Goal: Task Accomplishment & Management: Manage account settings

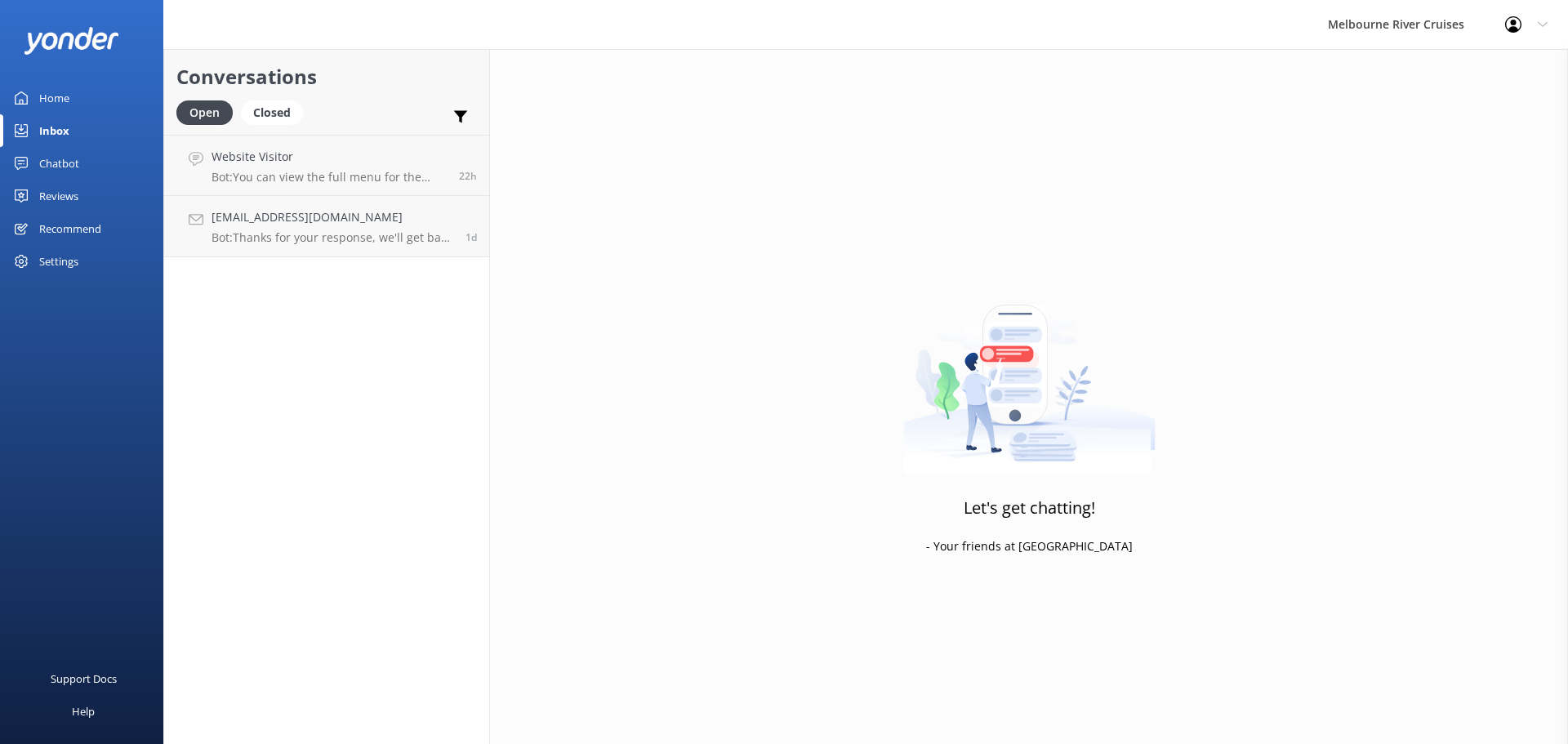
click at [48, 133] on div "Inbox" at bounding box center [53, 131] width 30 height 33
click at [256, 110] on div "Closed" at bounding box center [272, 112] width 62 height 24
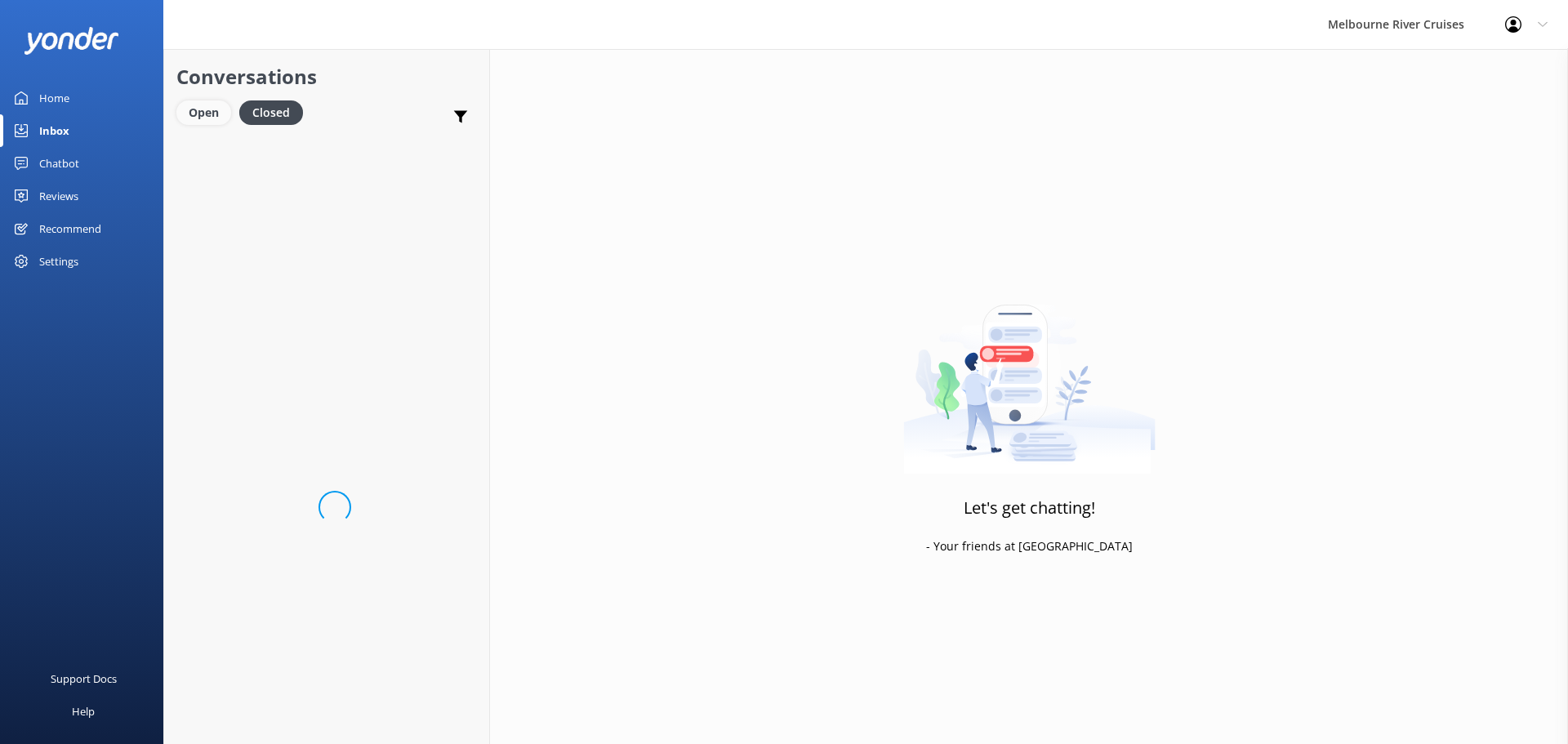
click at [200, 112] on div "Open" at bounding box center [204, 112] width 54 height 24
click at [277, 111] on div "Closed" at bounding box center [272, 112] width 62 height 24
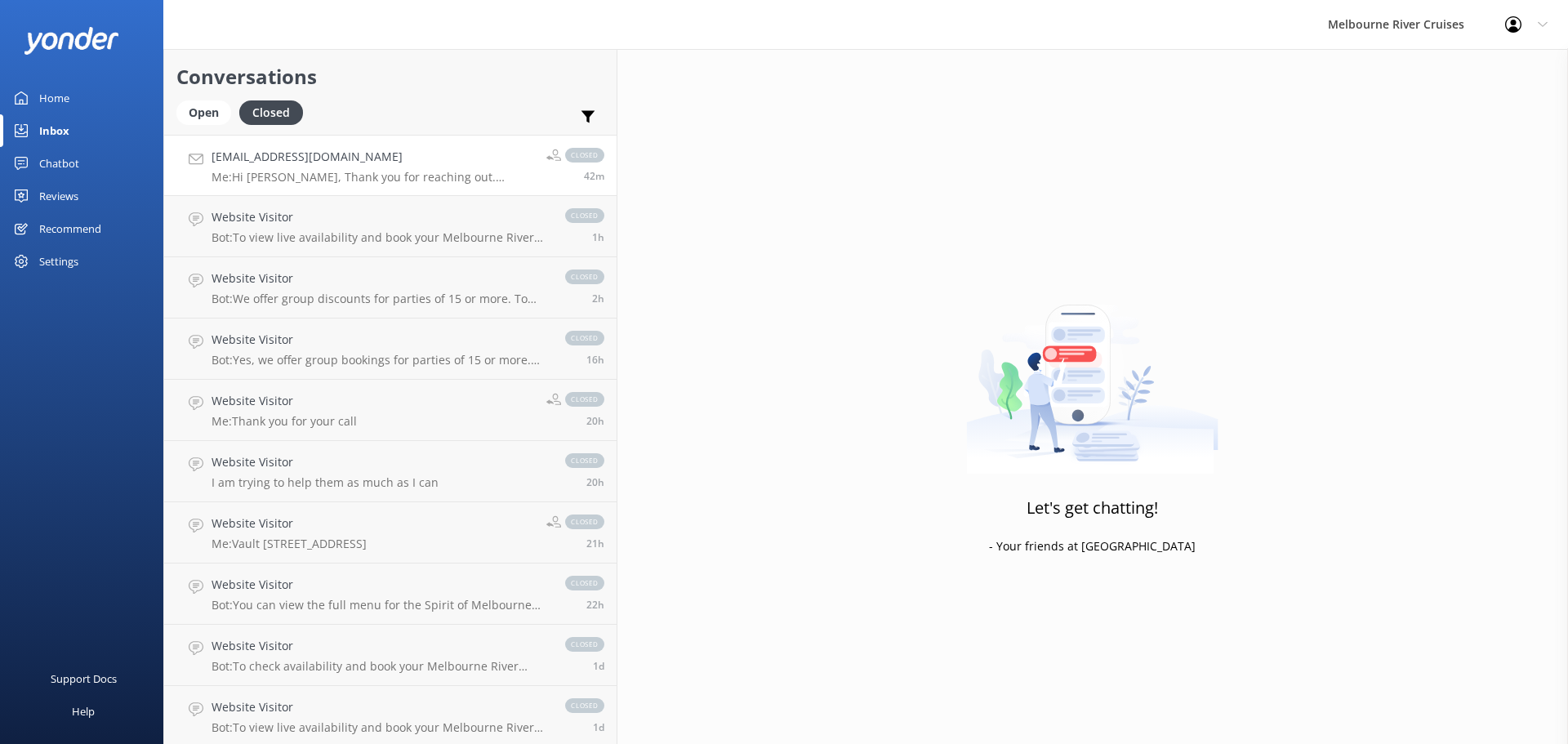
click at [272, 170] on p "Me: Hi [PERSON_NAME], Thank you for reaching out. Unfortunately, we will not be…" at bounding box center [373, 177] width 323 height 15
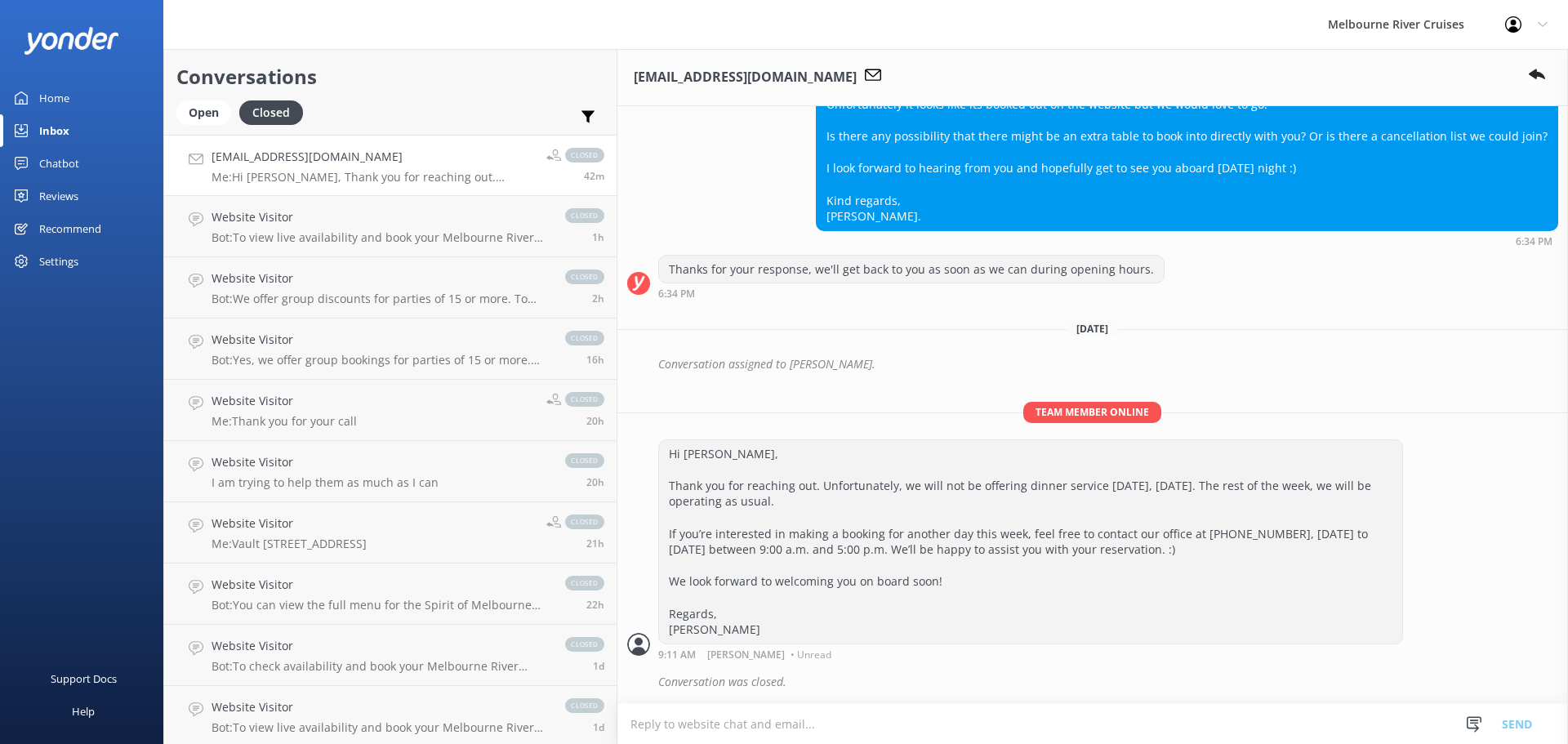
scroll to position [653, 0]
click at [266, 161] on h4 "[EMAIL_ADDRESS][DOMAIN_NAME]" at bounding box center [373, 156] width 323 height 18
click at [255, 222] on h4 "Website Visitor" at bounding box center [379, 216] width 337 height 18
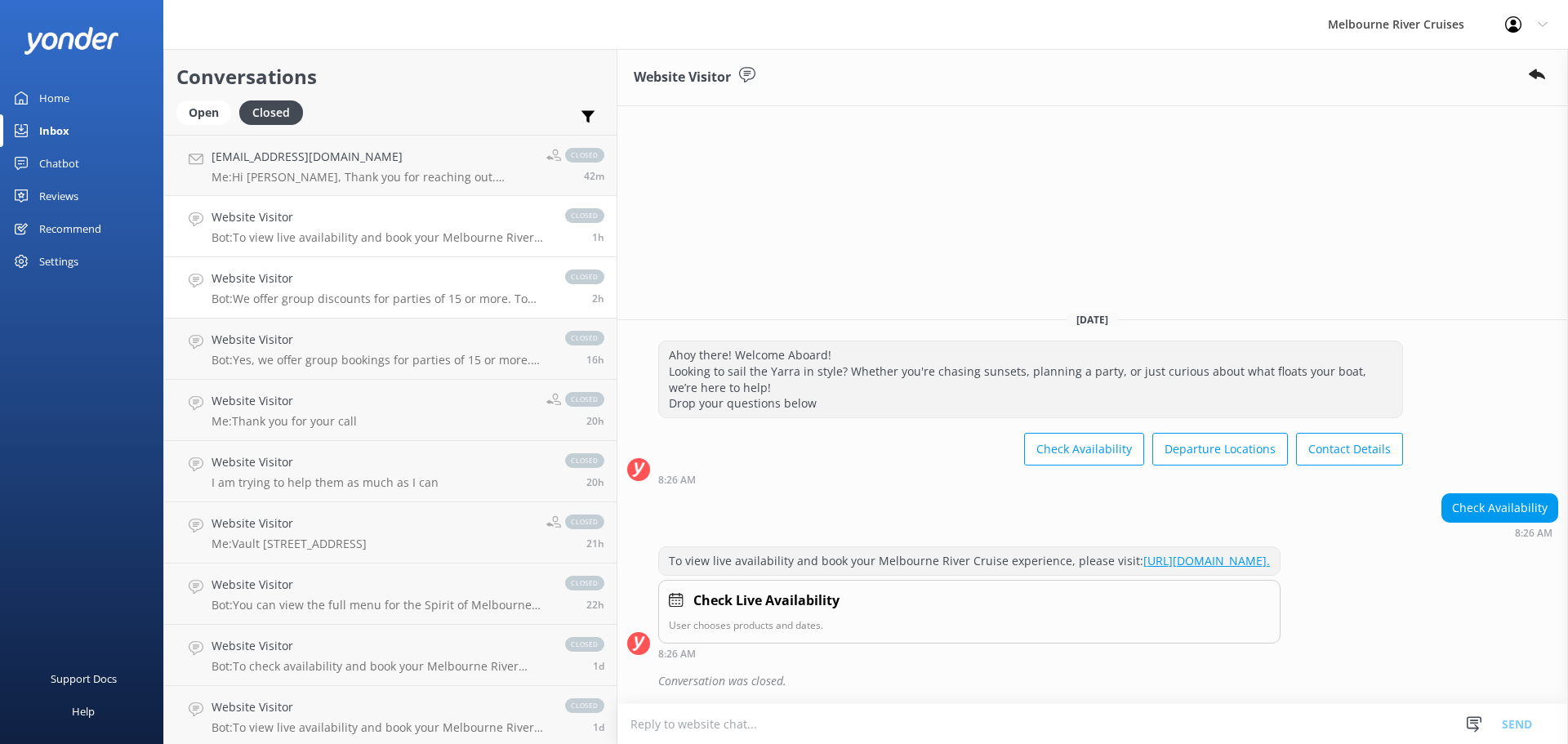
click at [266, 286] on h4 "Website Visitor" at bounding box center [379, 278] width 337 height 18
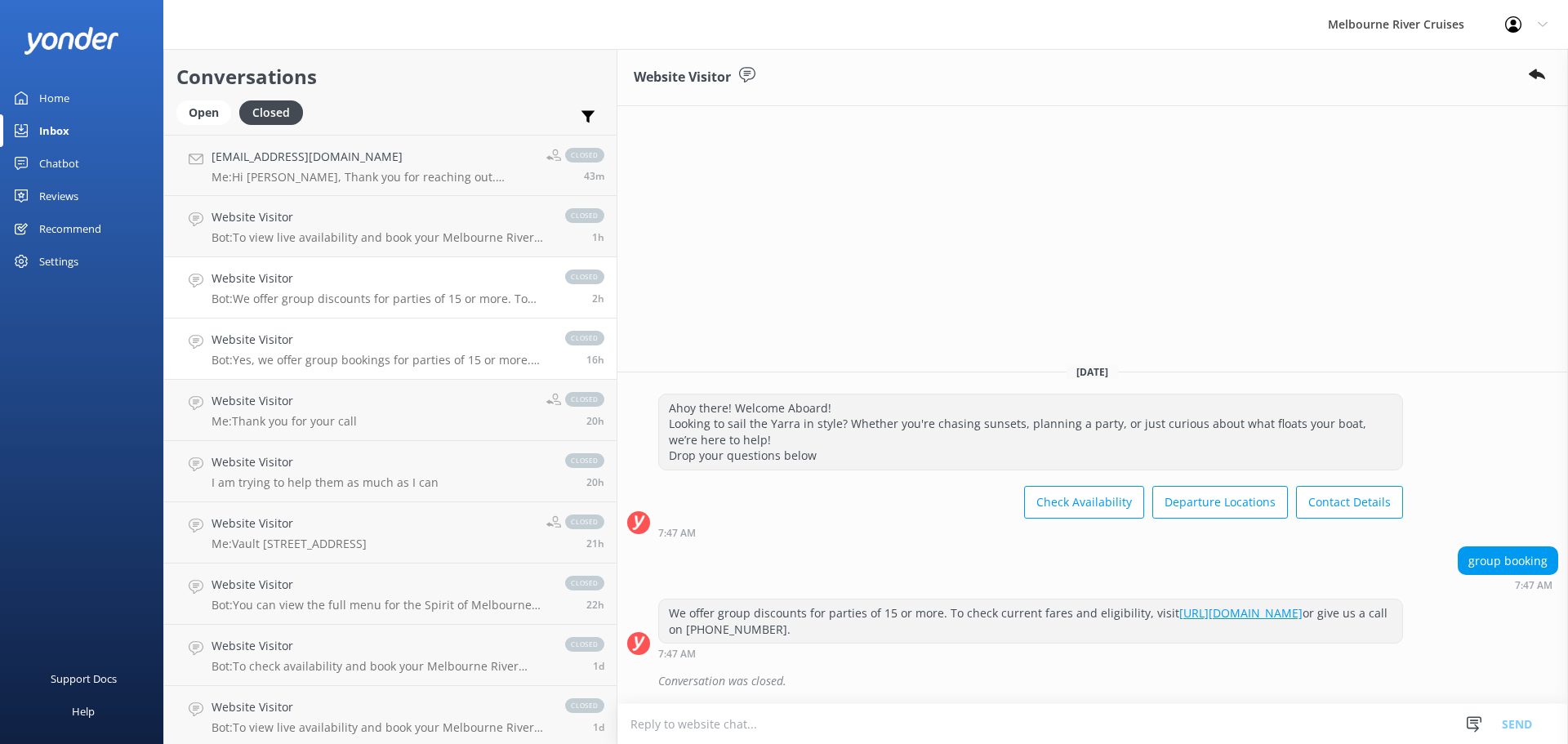
click at [270, 350] on div "Website Visitor Bot: Yes, we offer group bookings for parties of 15 or more. Fo…" at bounding box center [379, 348] width 337 height 36
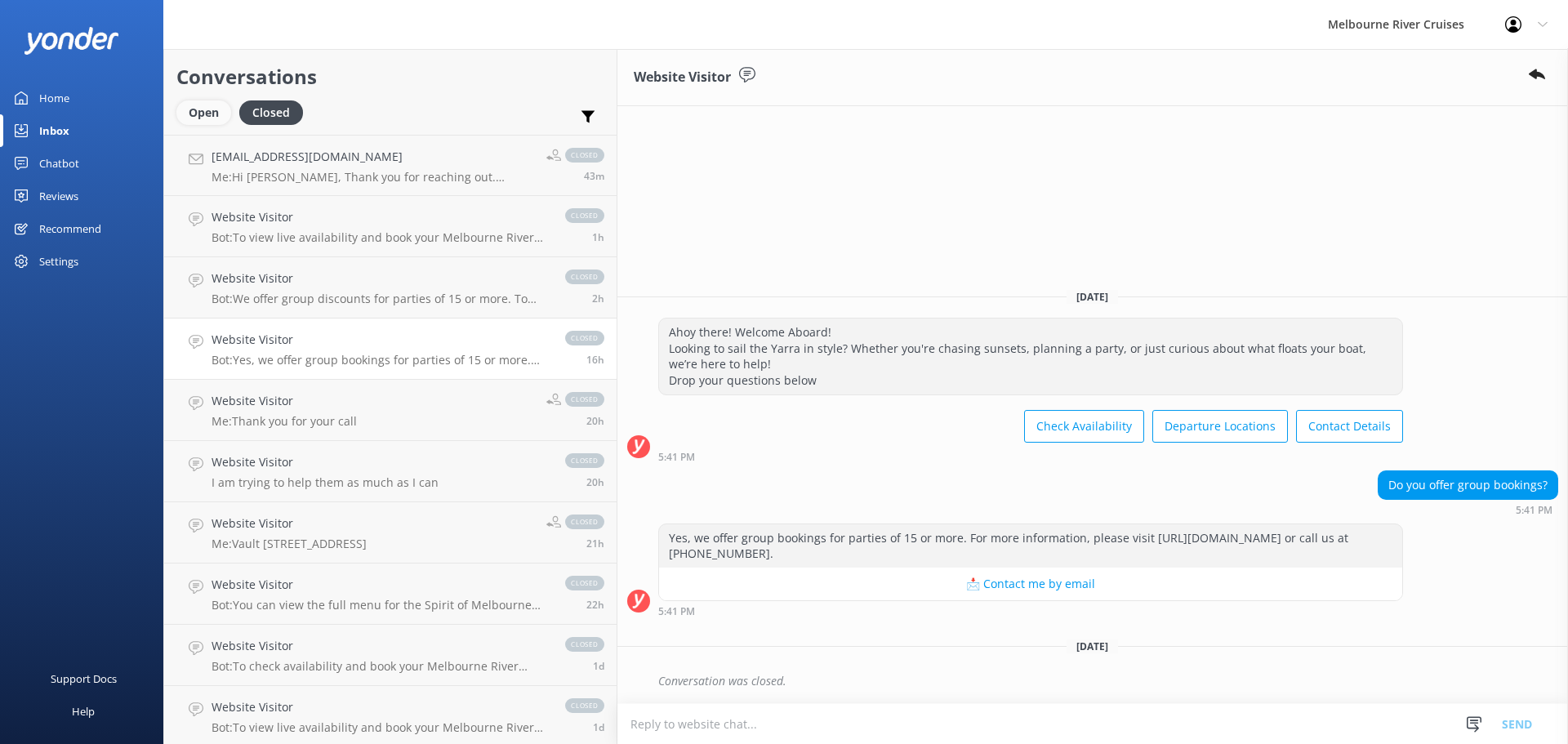
click at [201, 113] on div "Open" at bounding box center [204, 112] width 54 height 24
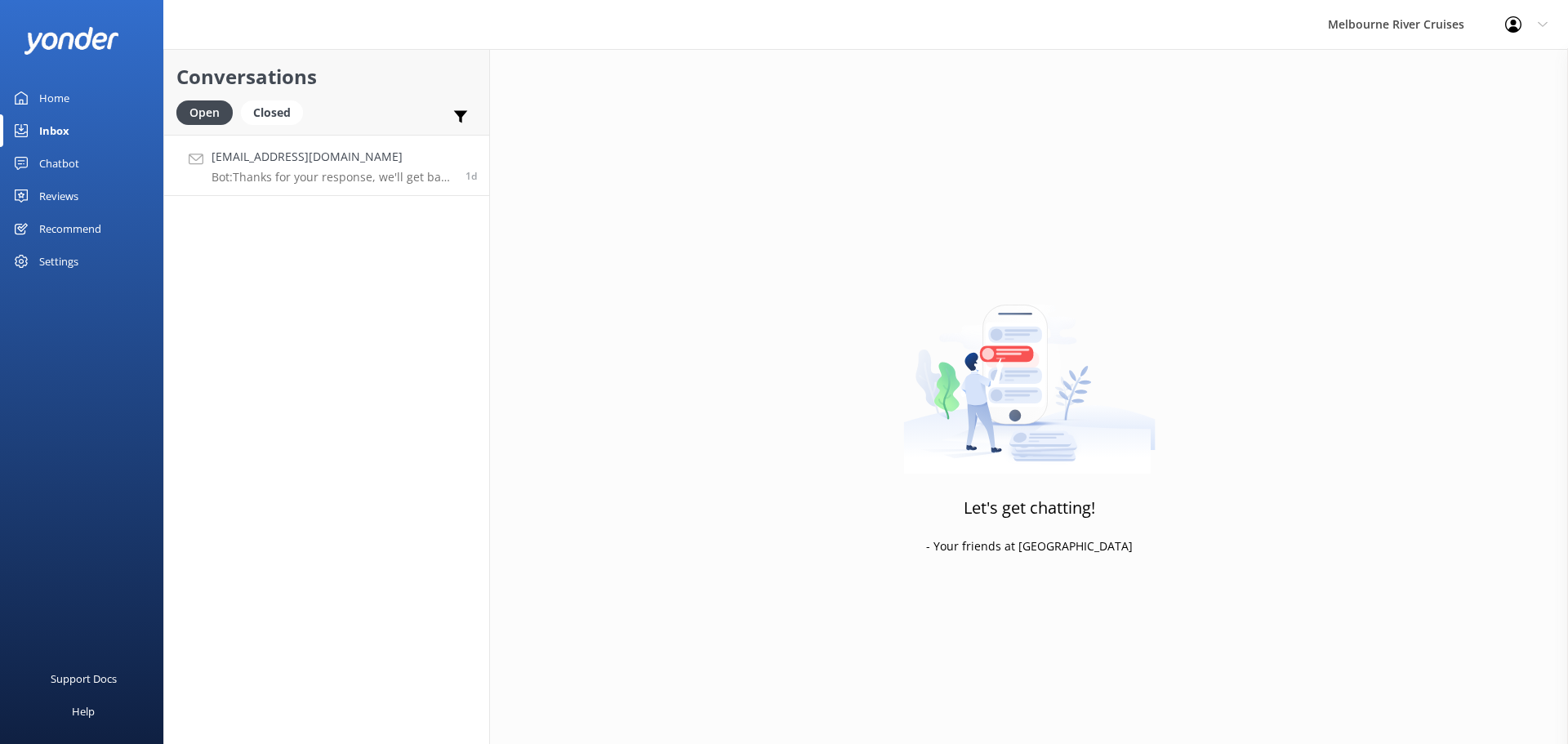
click at [253, 163] on h4 "[EMAIL_ADDRESS][DOMAIN_NAME]" at bounding box center [332, 156] width 241 height 18
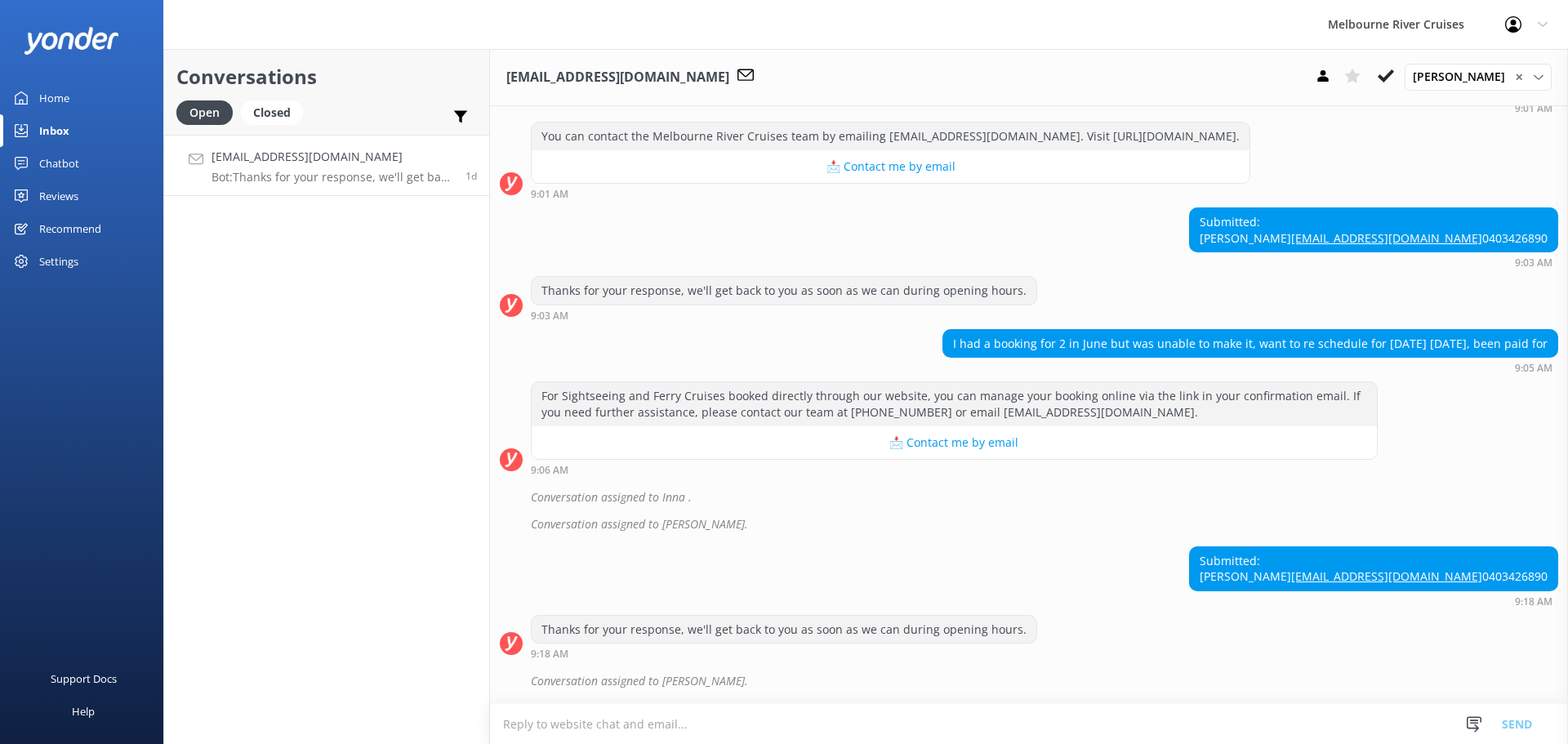
scroll to position [280, 0]
